Goal: Task Accomplishment & Management: Complete application form

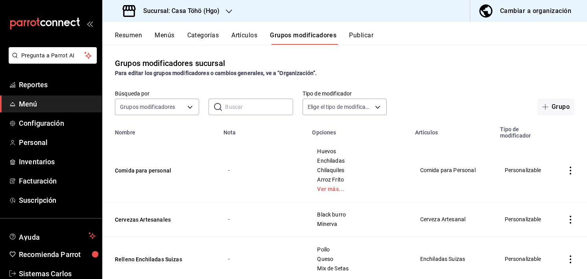
click at [448, 50] on div "Grupos modificadores sucursal Para editar los grupos modificadores o cambios ge…" at bounding box center [344, 162] width 485 height 234
click at [257, 59] on div "Grupos modificadores sucursal Para editar los grupos modificadores o cambios ge…" at bounding box center [344, 67] width 485 height 20
click at [367, 98] on div "Elige el tipo de modificador" at bounding box center [345, 106] width 84 height 20
click at [384, 74] on div "Para editar los grupos modificadores o cambios generales, ve a “Organización”." at bounding box center [344, 73] width 459 height 8
click at [40, 125] on span "Configuración" at bounding box center [57, 123] width 77 height 11
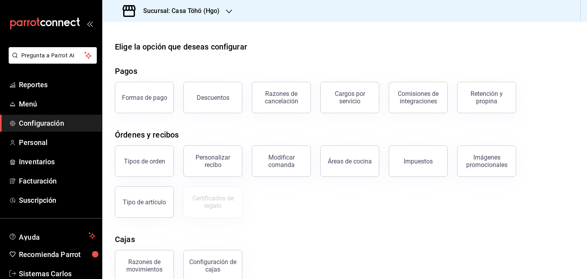
click at [321, 23] on div at bounding box center [344, 28] width 485 height 13
click at [41, 84] on span "Reportes" at bounding box center [57, 84] width 77 height 11
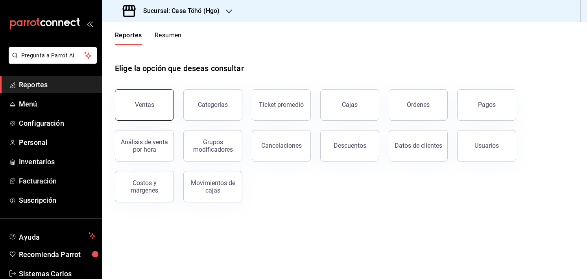
click at [140, 92] on button "Ventas" at bounding box center [144, 104] width 59 height 31
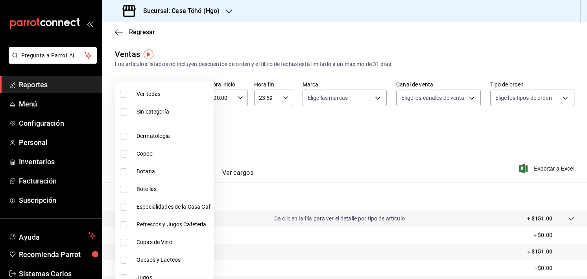
click at [183, 133] on body "Pregunta a Parrot AI Reportes Menú Configuración Personal Inventarios Facturaci…" at bounding box center [293, 139] width 587 height 279
click at [247, 146] on div at bounding box center [293, 139] width 587 height 279
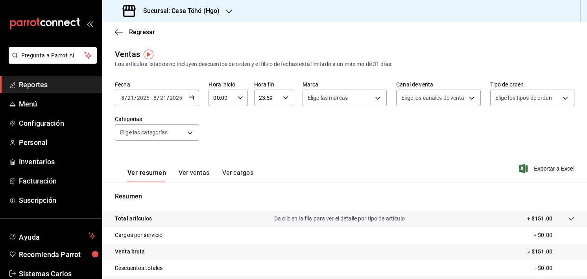
click at [185, 96] on div "[DATE] [DATE] - [DATE] [DATE]" at bounding box center [157, 98] width 84 height 17
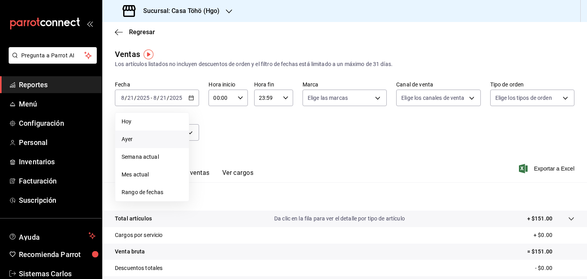
click at [149, 138] on span "Ayer" at bounding box center [152, 139] width 61 height 8
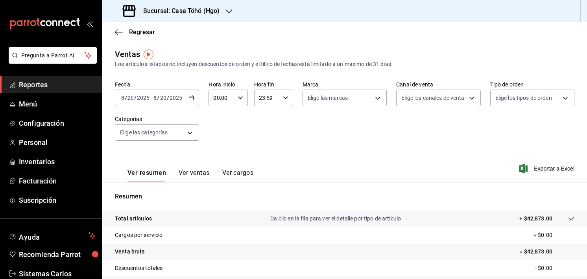
click at [239, 177] on button "Ver cargos" at bounding box center [237, 175] width 31 height 13
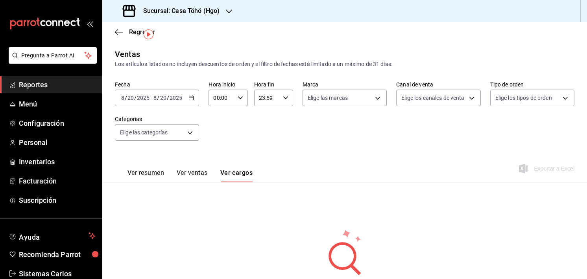
scroll to position [22, 0]
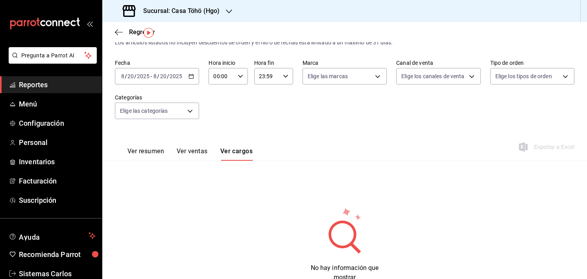
click at [203, 148] on div "Ver resumen Ver ventas Ver cargos" at bounding box center [184, 149] width 138 height 23
click at [203, 148] on button "Ver ventas" at bounding box center [192, 154] width 31 height 13
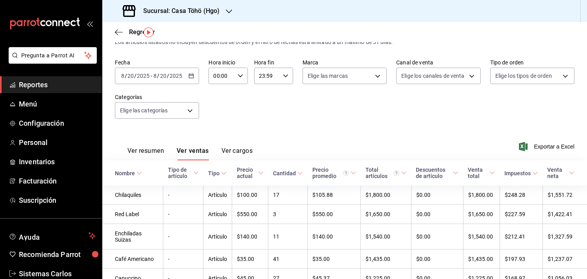
scroll to position [98, 0]
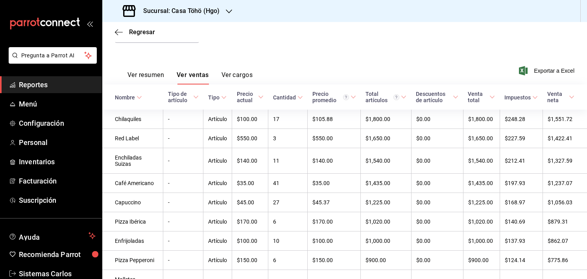
click at [276, 98] on div "Cantidad" at bounding box center [284, 97] width 23 height 6
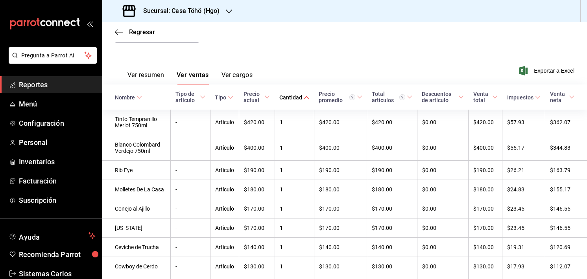
click at [291, 105] on th "Cantidad" at bounding box center [294, 97] width 39 height 25
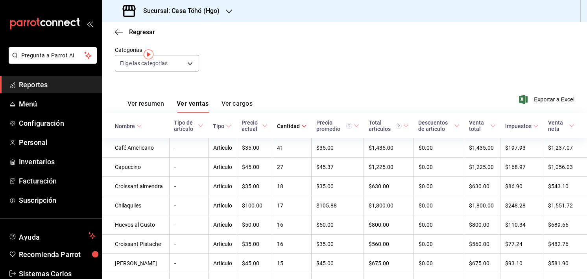
scroll to position [0, 0]
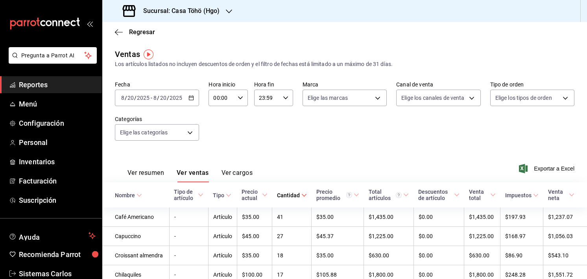
click at [280, 149] on div "Fecha [DATE] [DATE] - [DATE] [DATE] Hora inicio 00:00 Hora inicio Hora fin 23:5…" at bounding box center [344, 115] width 459 height 69
click at [29, 142] on span "Personal" at bounding box center [57, 142] width 77 height 11
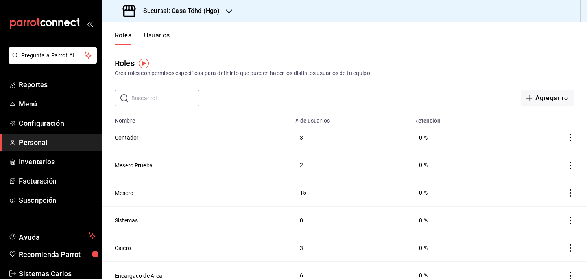
click at [160, 37] on button "Usuarios" at bounding box center [157, 37] width 26 height 13
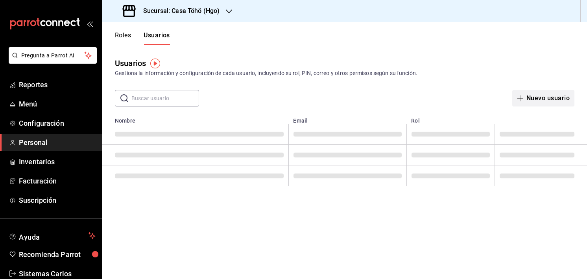
click at [541, 98] on button "Nuevo usuario" at bounding box center [543, 98] width 62 height 17
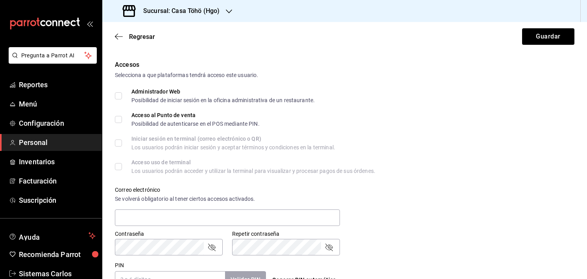
scroll to position [246, 0]
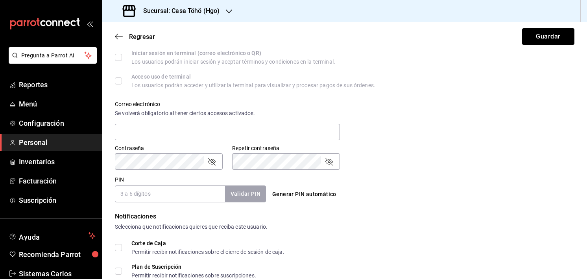
click at [168, 192] on input "PIN" at bounding box center [170, 194] width 110 height 17
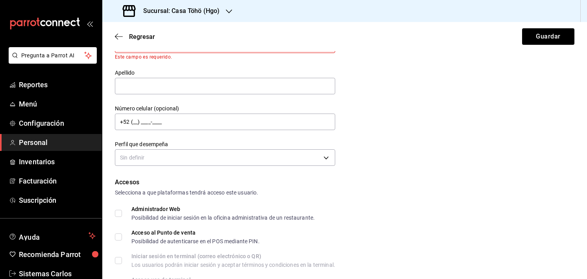
scroll to position [42, 0]
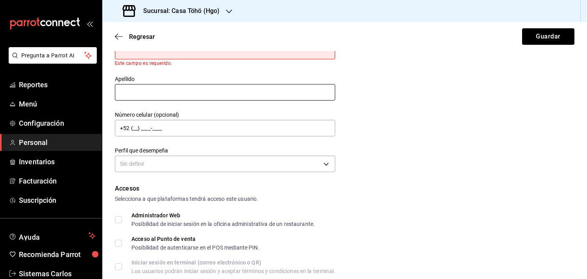
drag, startPoint x: 256, startPoint y: 103, endPoint x: 260, endPoint y: 96, distance: 8.1
click at [260, 96] on div "Nombre Este campo es requerido. Apellido Número celular (opcional) +52 (__) ___…" at bounding box center [220, 100] width 230 height 150
click at [260, 96] on input "text" at bounding box center [225, 92] width 220 height 17
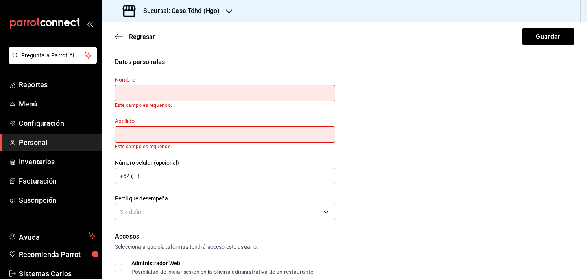
click at [260, 96] on input "text" at bounding box center [225, 93] width 220 height 17
type input "g"
type input "[PERSON_NAME]"
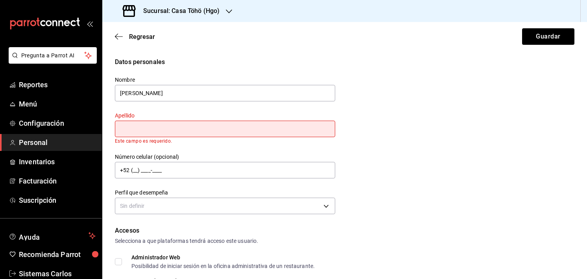
click at [208, 134] on input "text" at bounding box center [225, 129] width 220 height 17
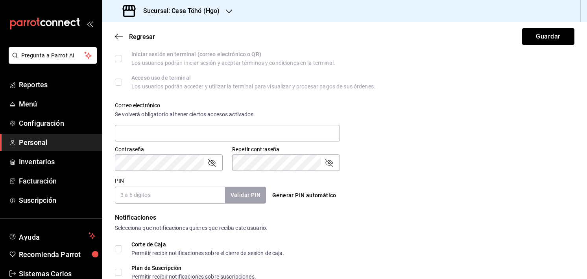
scroll to position [252, 0]
type input "[PERSON_NAME]"
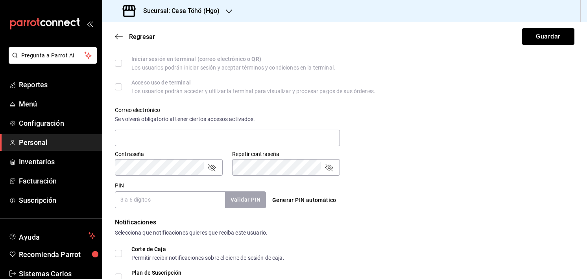
click at [150, 197] on input "PIN" at bounding box center [170, 200] width 110 height 17
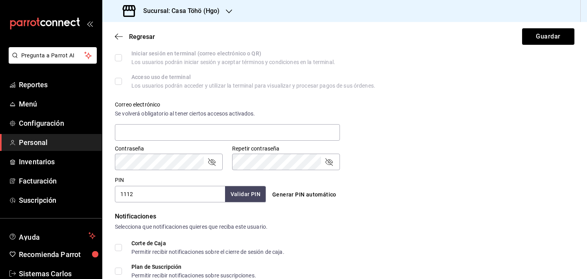
type input "1112"
click at [241, 196] on button "Validar PIN" at bounding box center [245, 194] width 42 height 17
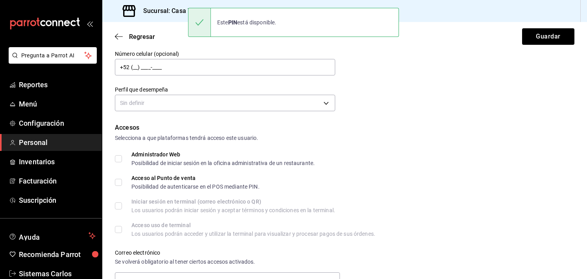
scroll to position [84, 0]
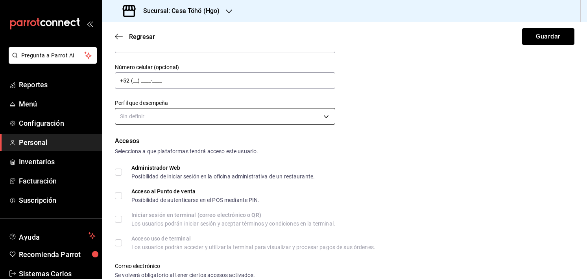
click at [166, 114] on body "Pregunta a Parrot AI Reportes Menú Configuración Personal Inventarios Facturaci…" at bounding box center [293, 139] width 587 height 279
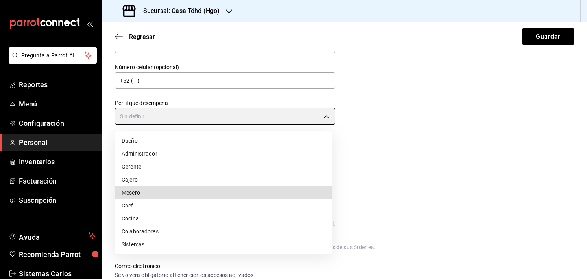
type input "WAITER"
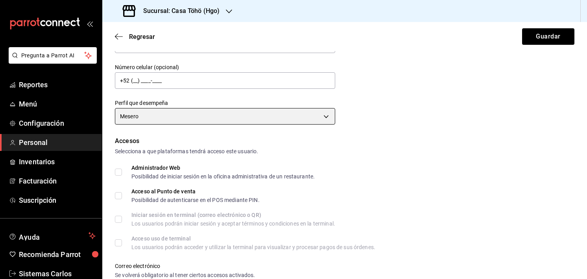
scroll to position [326, 0]
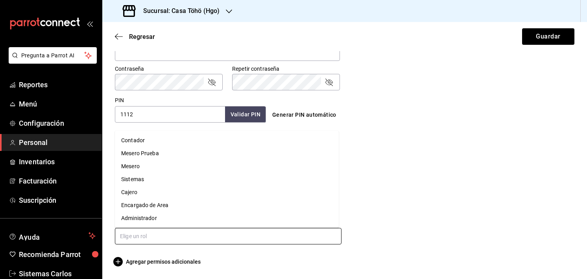
click at [145, 230] on input "text" at bounding box center [228, 236] width 227 height 17
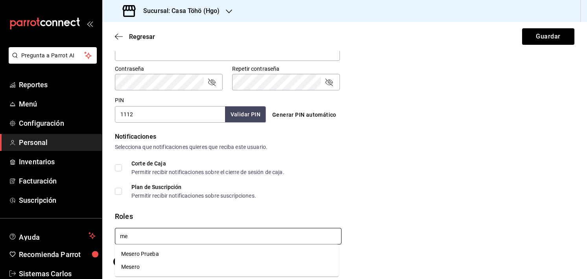
type input "me"
click at [522, 28] on button "Guardar" at bounding box center [548, 36] width 52 height 17
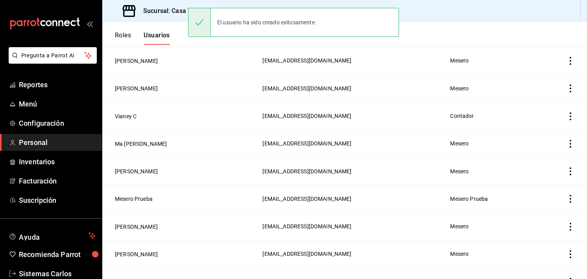
click at [135, 164] on td "[PERSON_NAME]" at bounding box center [179, 171] width 155 height 28
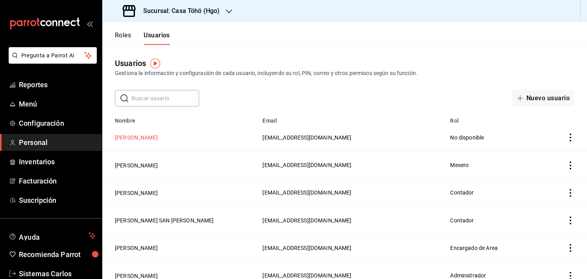
click at [141, 140] on button "[PERSON_NAME]" at bounding box center [136, 138] width 43 height 8
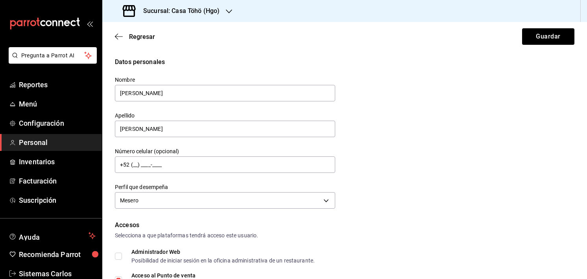
scroll to position [7, 0]
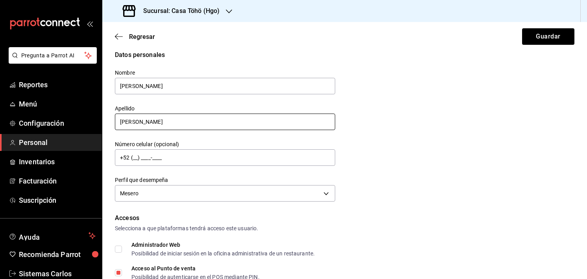
click at [124, 124] on input "[PERSON_NAME]" at bounding box center [225, 122] width 220 height 17
click at [143, 122] on input "[PERSON_NAME]" at bounding box center [225, 122] width 220 height 17
click at [105, 125] on div "Apellido [PERSON_NAME]" at bounding box center [220, 114] width 230 height 36
click at [140, 122] on input "[PERSON_NAME]" at bounding box center [225, 122] width 220 height 17
type input "[PERSON_NAME]"
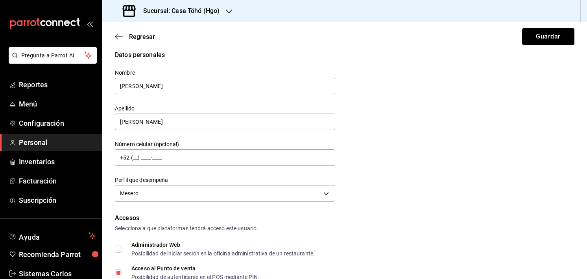
click at [151, 169] on div "Perfil que desempeña Mesero WAITER" at bounding box center [220, 185] width 230 height 37
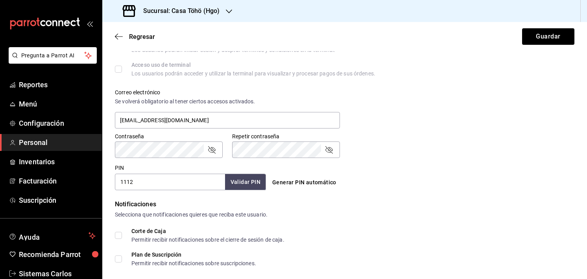
scroll to position [326, 0]
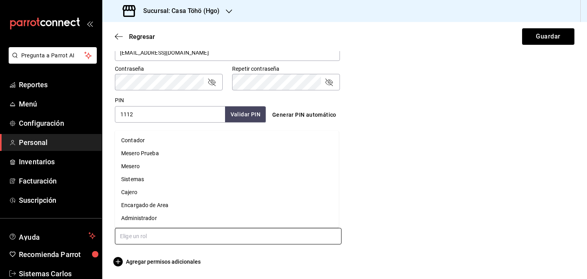
click at [138, 238] on input "text" at bounding box center [228, 236] width 227 height 17
type input "me"
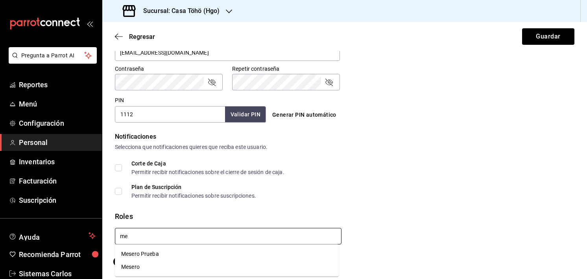
click at [127, 267] on li "Mesero" at bounding box center [227, 267] width 224 height 13
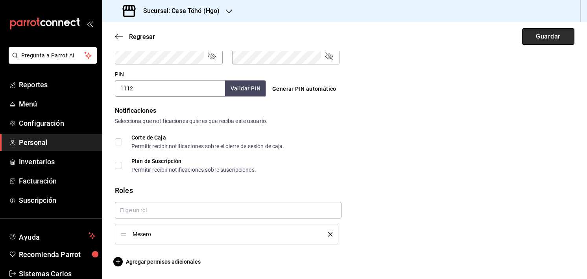
click at [538, 41] on button "Guardar" at bounding box center [548, 36] width 52 height 17
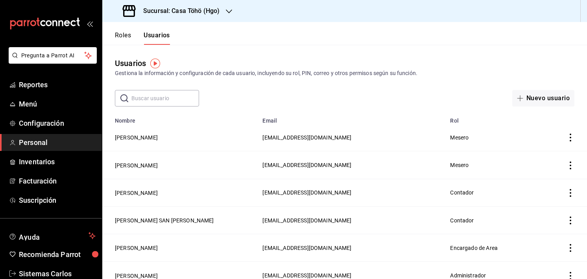
click at [249, 91] on div "​ ​ Nuevo usuario" at bounding box center [344, 98] width 485 height 17
click at [217, 68] on div "Usuarios Gestiona la información y configuración de cada usuario, incluyendo su…" at bounding box center [344, 67] width 485 height 20
